Goal: Task Accomplishment & Management: Manage account settings

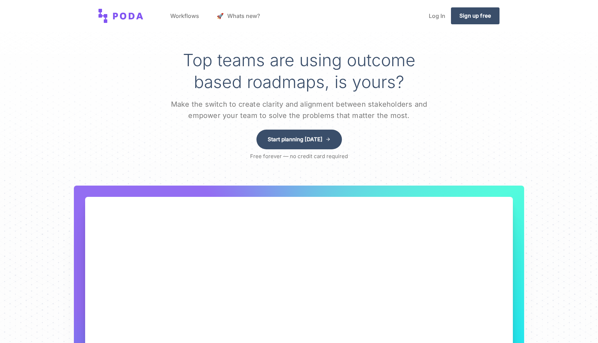
click at [229, 15] on link "🚀 Whats new?" at bounding box center [238, 15] width 55 height 27
click at [434, 17] on link "Log In" at bounding box center [437, 15] width 28 height 27
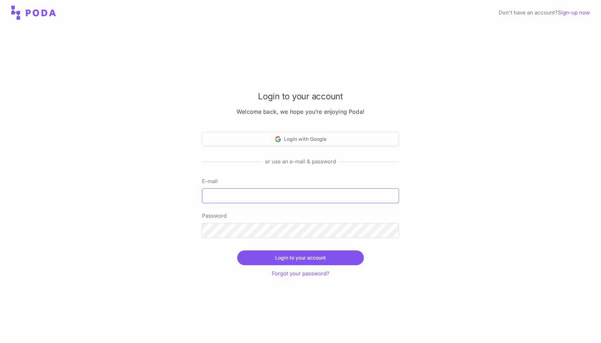
type input "[PERSON_NAME][EMAIL_ADDRESS][DOMAIN_NAME]"
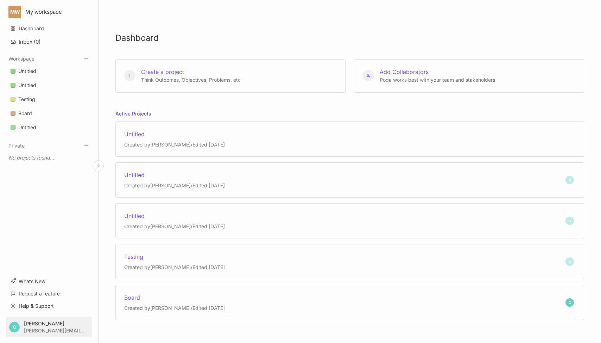
click at [74, 326] on html "MW My workspace Dashboard Inbox ( 0 ) Workspace Untitled Untitled Testing Board…" at bounding box center [300, 171] width 601 height 343
click at [74, 296] on div "Account Settings" at bounding box center [49, 296] width 87 height 11
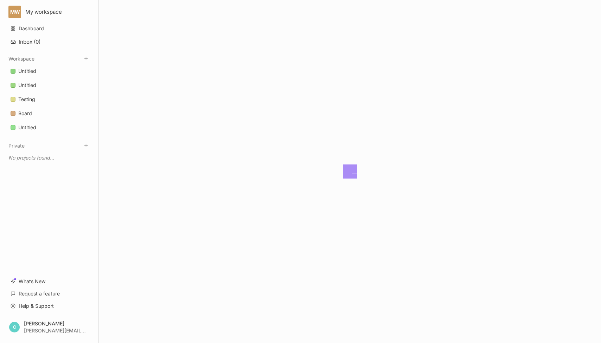
select select "light"
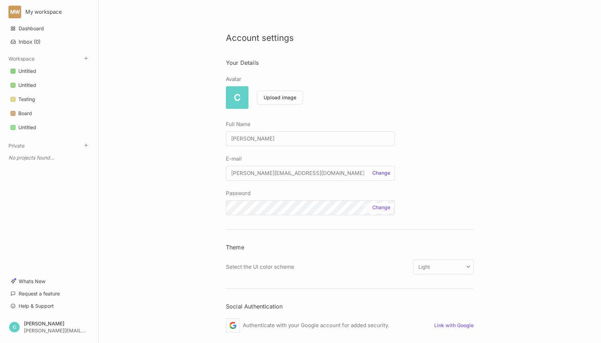
click at [378, 172] on button "Change" at bounding box center [381, 172] width 21 height 5
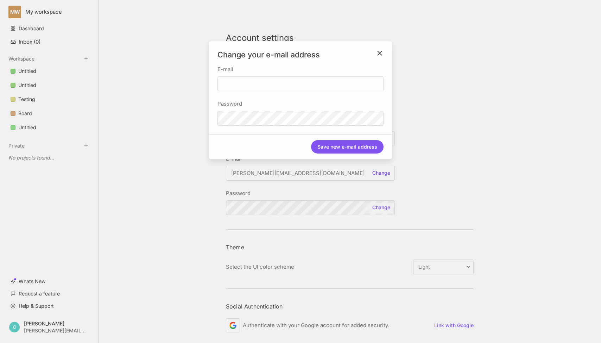
click at [381, 52] on icon "close modal" at bounding box center [380, 53] width 8 height 8
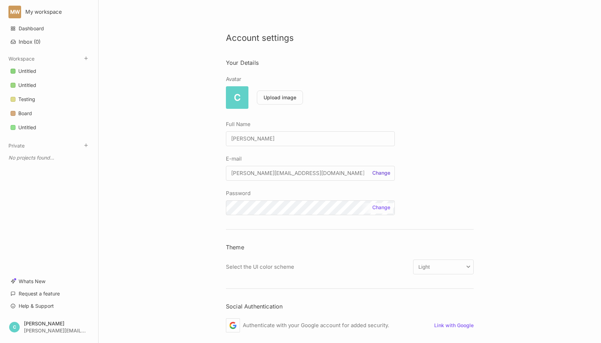
click at [380, 173] on button "Change" at bounding box center [381, 172] width 21 height 5
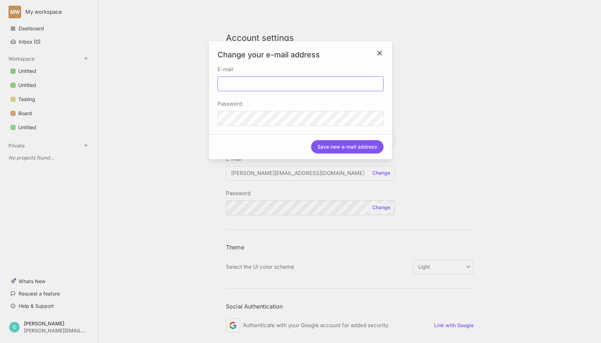
click at [329, 83] on input "E-mail" at bounding box center [300, 83] width 166 height 15
click at [353, 65] on label "E-mail" at bounding box center [300, 69] width 166 height 8
click at [353, 76] on input "E-mail" at bounding box center [300, 83] width 166 height 15
click at [380, 51] on icon "close modal" at bounding box center [380, 53] width 8 height 8
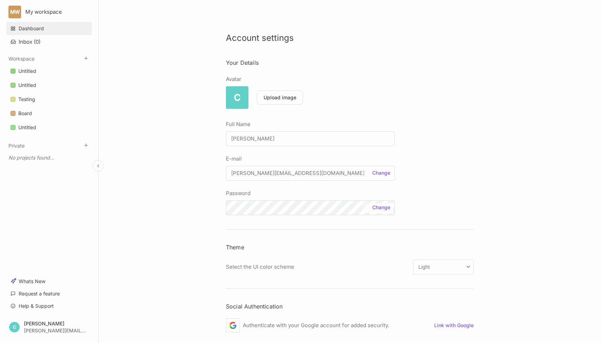
click at [64, 28] on link "Dashboard" at bounding box center [49, 28] width 86 height 13
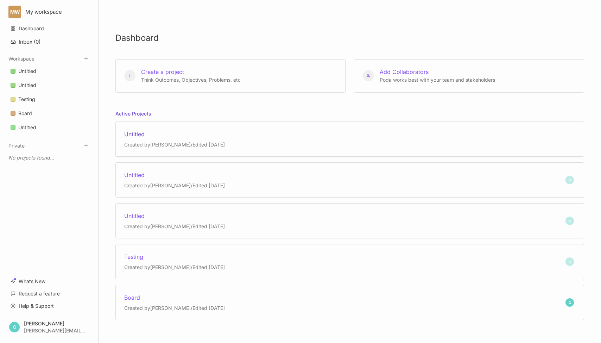
click at [459, 139] on div "Untitled Created by [PERSON_NAME] / Edited [DATE]" at bounding box center [349, 138] width 469 height 35
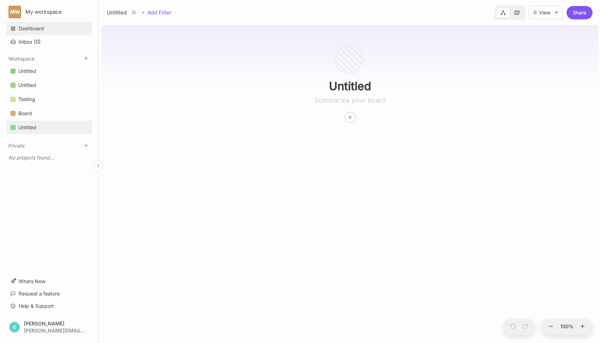
click at [72, 27] on link "Dashboard" at bounding box center [49, 28] width 86 height 13
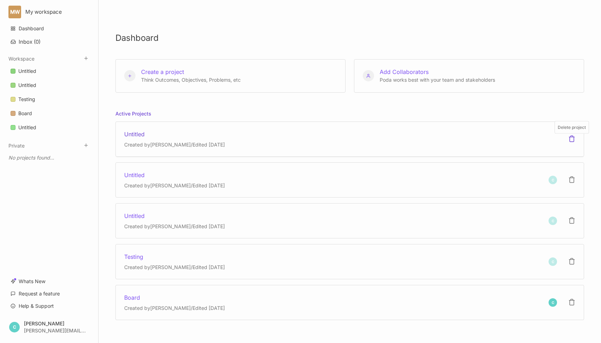
click at [572, 139] on icon at bounding box center [571, 138] width 7 height 7
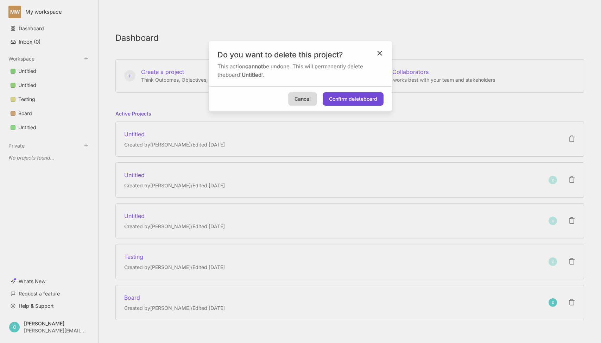
click at [372, 99] on button "Confirm delete board" at bounding box center [353, 98] width 61 height 13
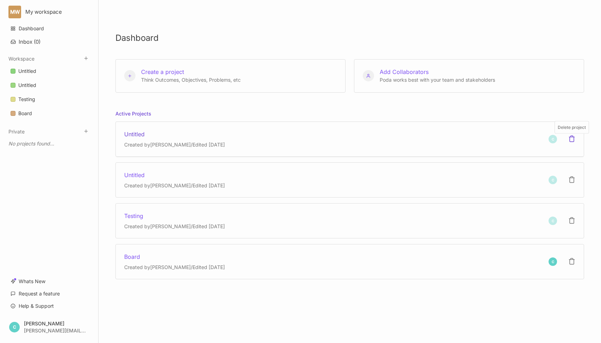
click at [574, 139] on icon at bounding box center [572, 139] width 4 height 6
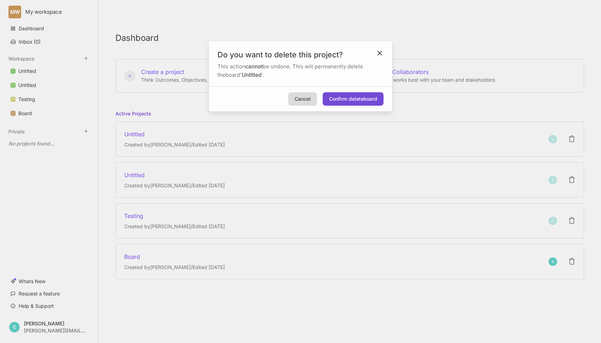
click at [369, 100] on button "Confirm delete board" at bounding box center [353, 98] width 61 height 13
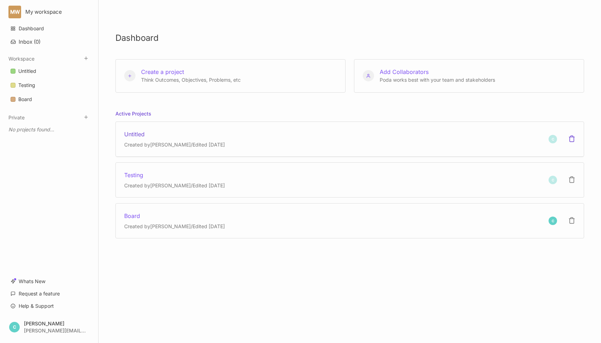
click at [573, 139] on icon at bounding box center [571, 138] width 7 height 7
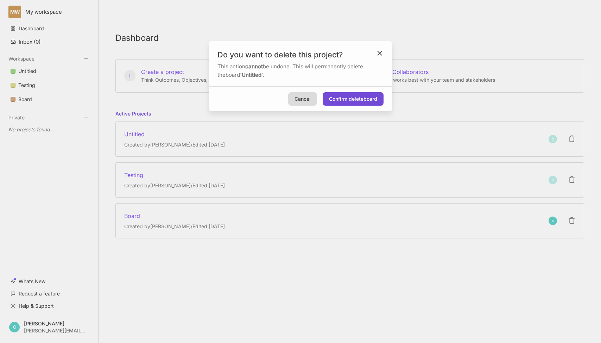
click at [362, 101] on button "Confirm delete board" at bounding box center [353, 98] width 61 height 13
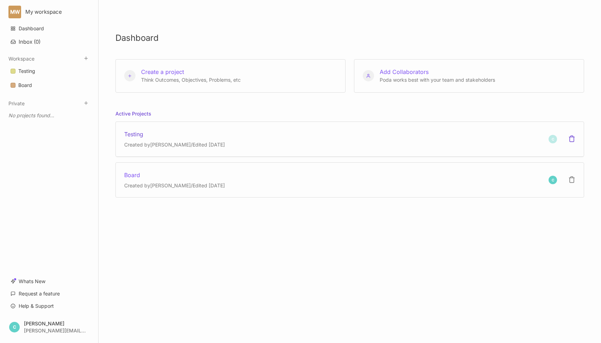
click at [572, 139] on icon at bounding box center [571, 138] width 7 height 7
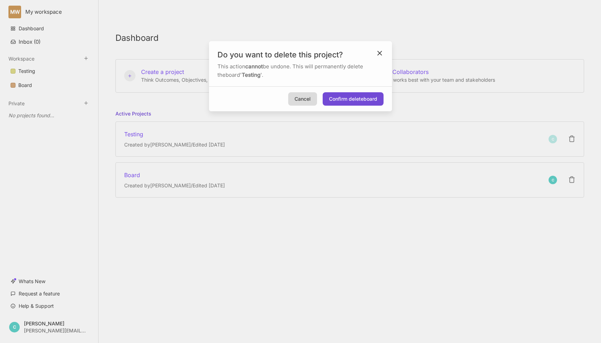
click at [350, 99] on button "Confirm delete board" at bounding box center [353, 98] width 61 height 13
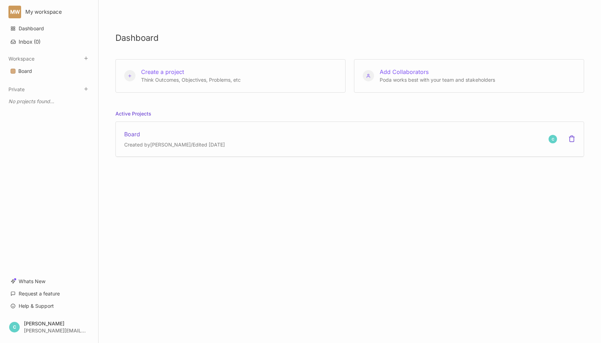
click at [572, 139] on icon at bounding box center [571, 138] width 7 height 7
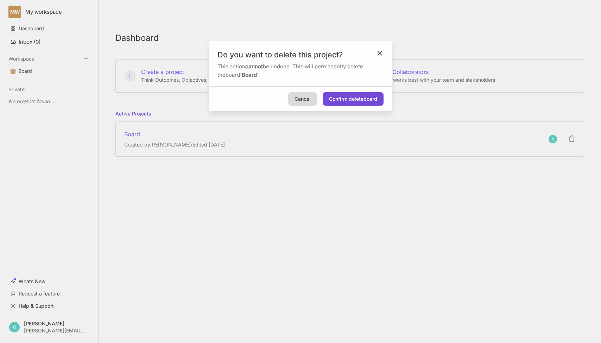
click at [351, 98] on button "Confirm delete board" at bounding box center [353, 98] width 61 height 13
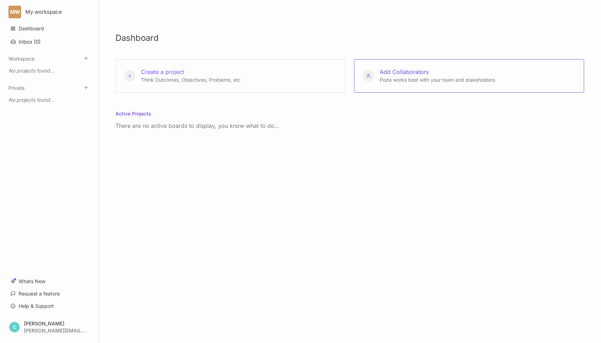
click at [451, 75] on div "Add Collaborators Poda works best with your team and stakeholders" at bounding box center [434, 76] width 121 height 16
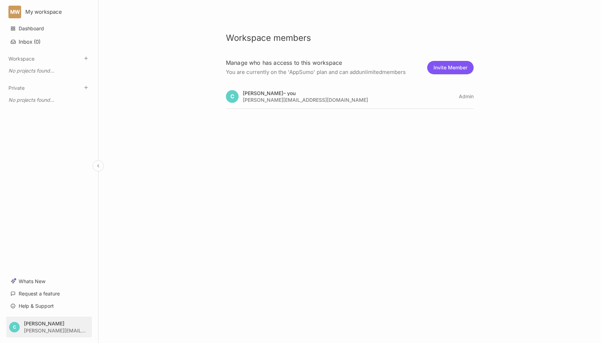
click at [59, 324] on html "MW My workspace Dashboard Inbox ( 0 ) Workspace To pick up a draggable item, pr…" at bounding box center [300, 171] width 601 height 343
click at [62, 297] on div "Account Settings" at bounding box center [49, 296] width 87 height 11
select select "light"
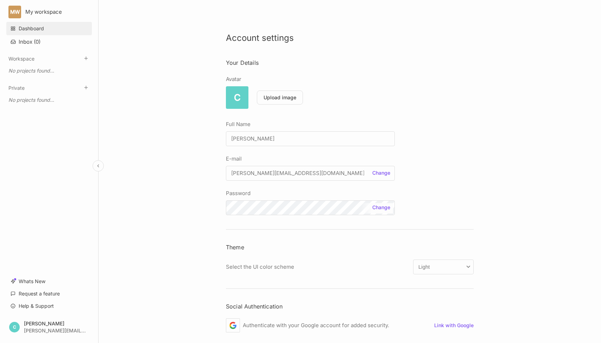
click at [37, 27] on link "Dashboard" at bounding box center [49, 28] width 86 height 13
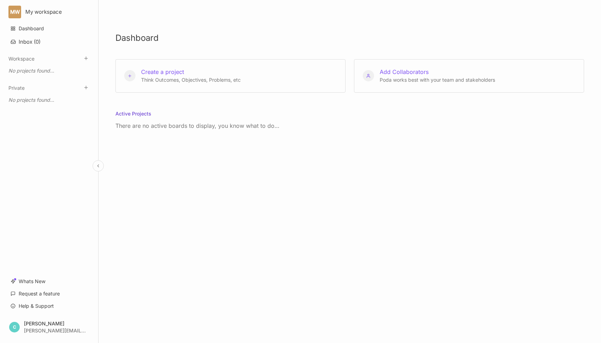
click at [48, 11] on html "MW My workspace Dashboard Inbox ( 0 ) Workspace To pick up a draggable item, pr…" at bounding box center [300, 171] width 601 height 343
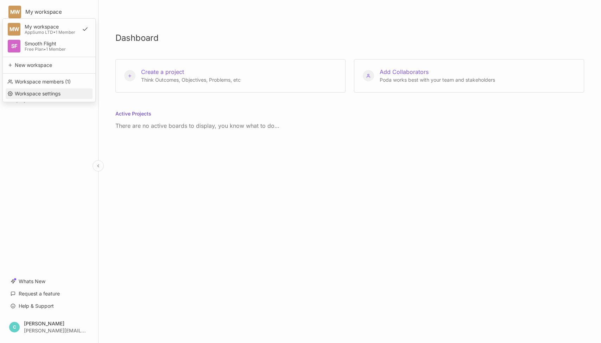
click at [78, 90] on div "Workspace settings" at bounding box center [49, 93] width 87 height 11
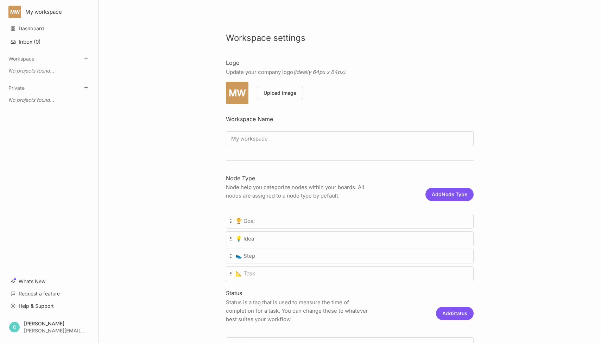
click at [135, 188] on div "Workspace settings Logo Update your company logo (ideally 64px x 64px). MW Uplo…" at bounding box center [350, 171] width 503 height 343
